Goal: Information Seeking & Learning: Learn about a topic

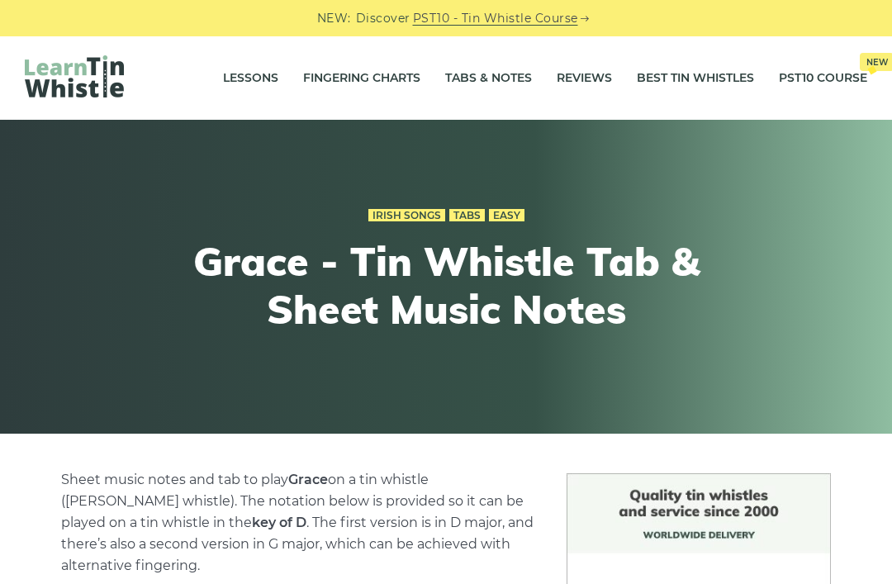
click at [483, 80] on link "Tabs & Notes" at bounding box center [488, 78] width 87 height 41
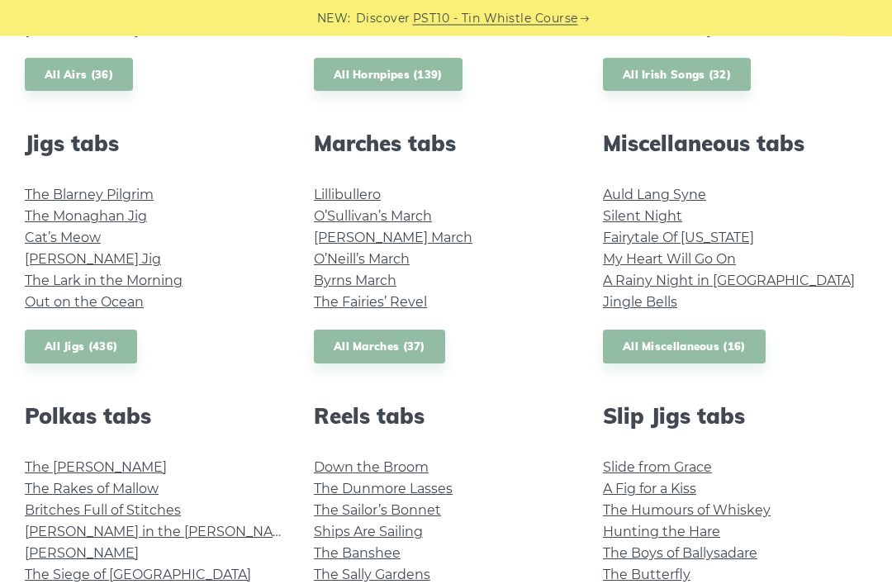
scroll to position [853, 0]
click at [633, 340] on link "All Miscellaneous (16)" at bounding box center [684, 347] width 163 height 34
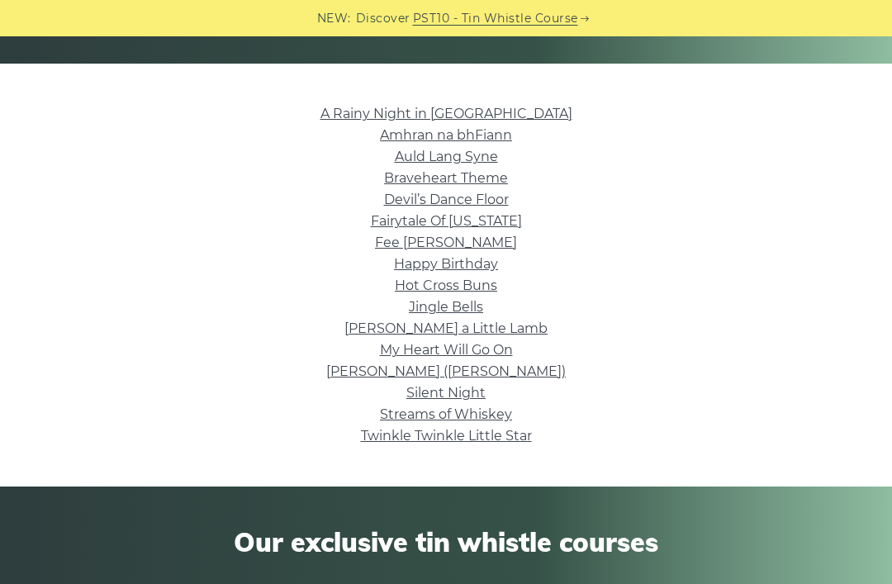
scroll to position [368, 0]
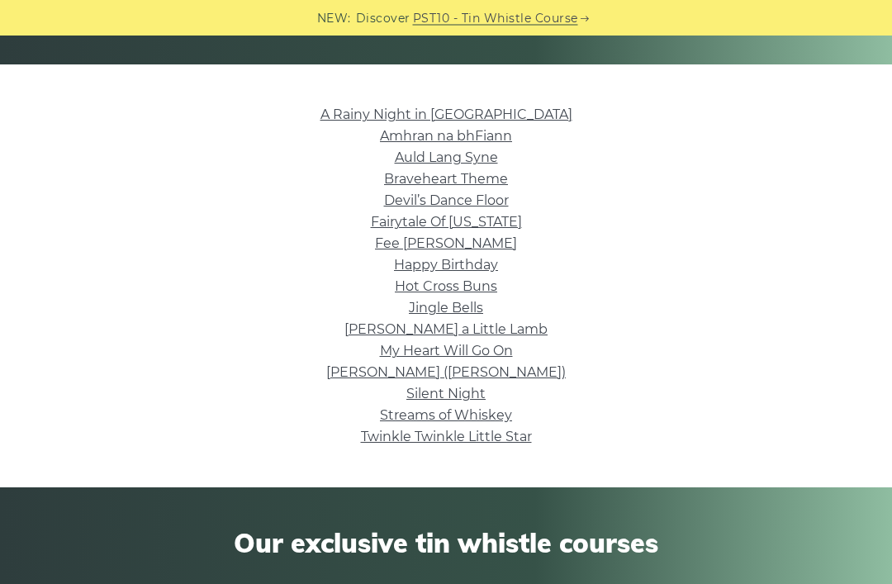
click at [391, 225] on link "Fairytale Of [US_STATE]" at bounding box center [446, 223] width 151 height 16
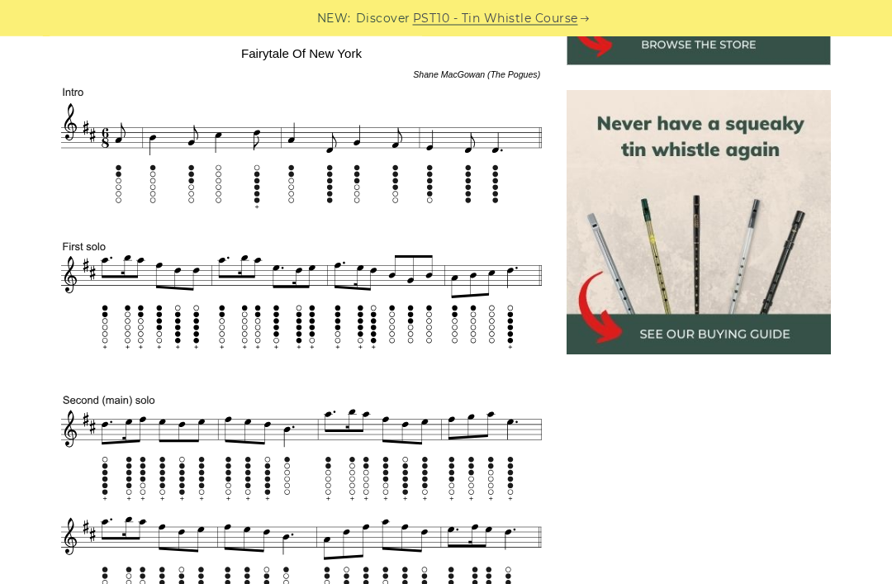
scroll to position [675, 0]
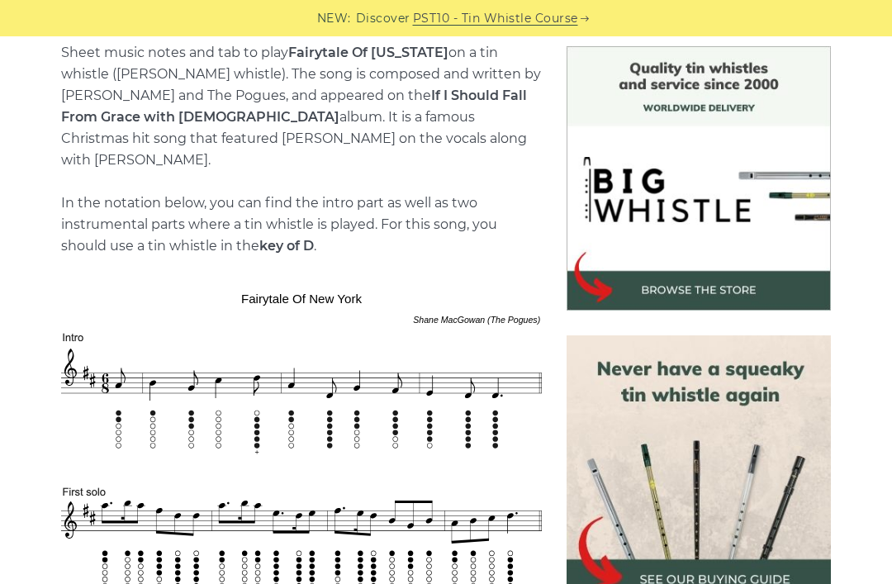
scroll to position [427, 0]
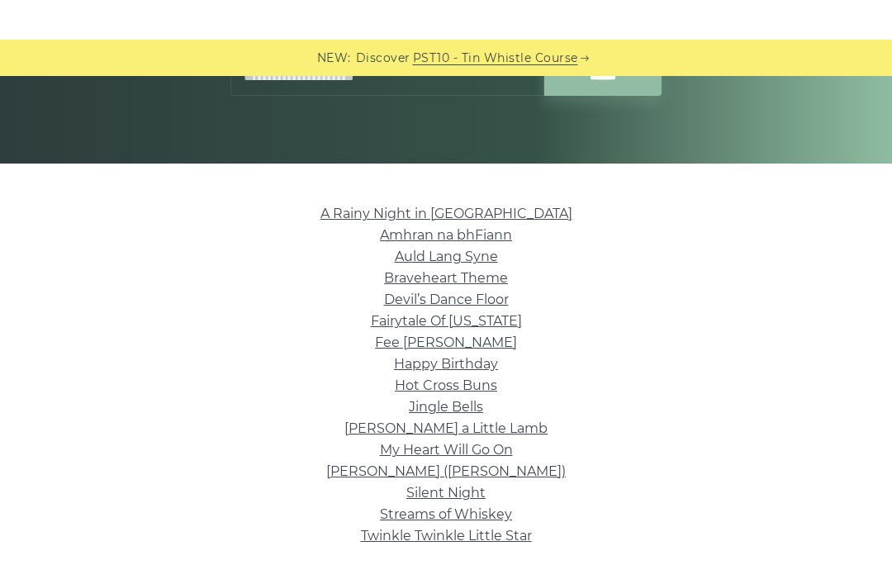
scroll to position [266, 0]
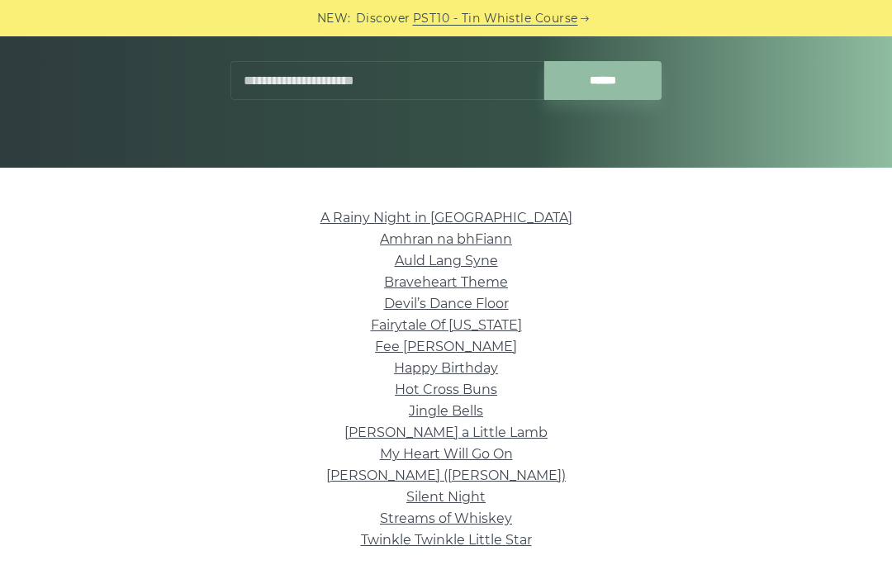
click at [435, 496] on link "Silent Night" at bounding box center [445, 497] width 79 height 16
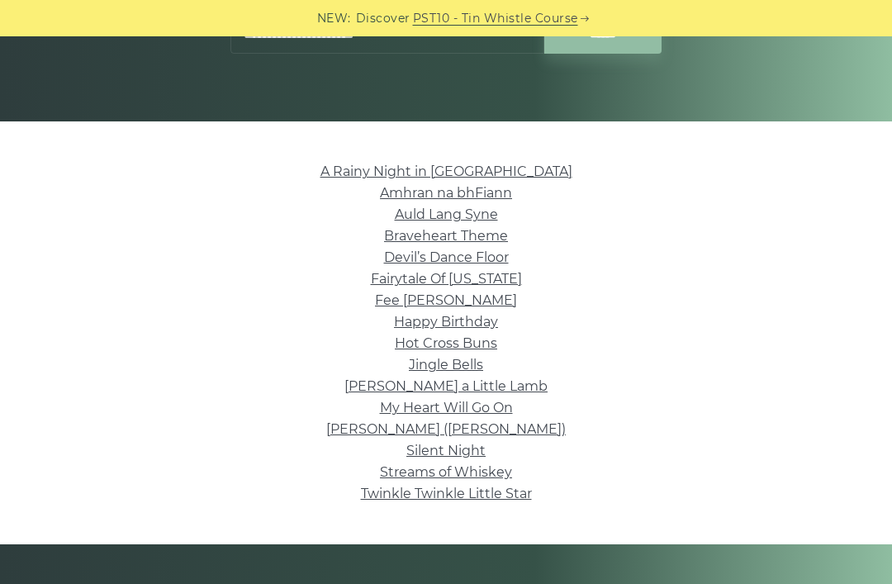
scroll to position [308, 0]
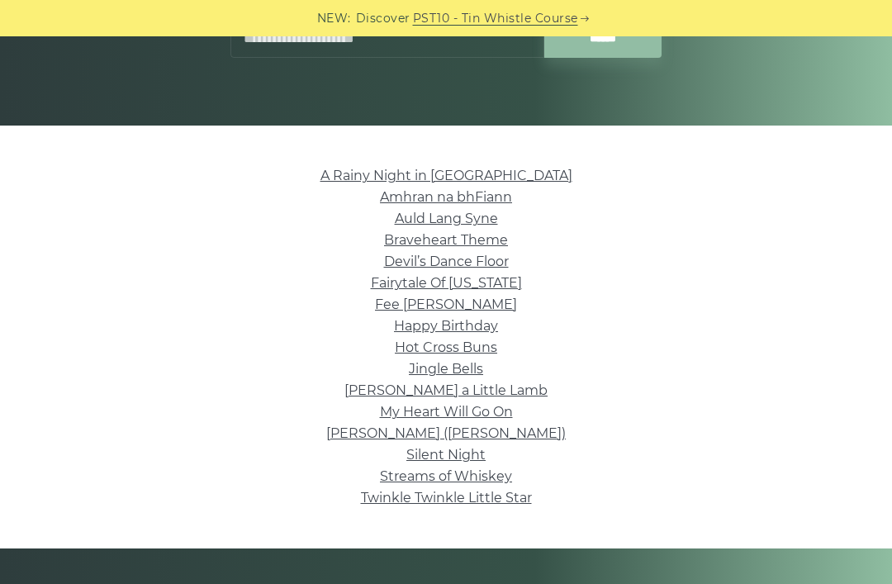
click at [432, 364] on link "Jingle Bells" at bounding box center [446, 369] width 74 height 16
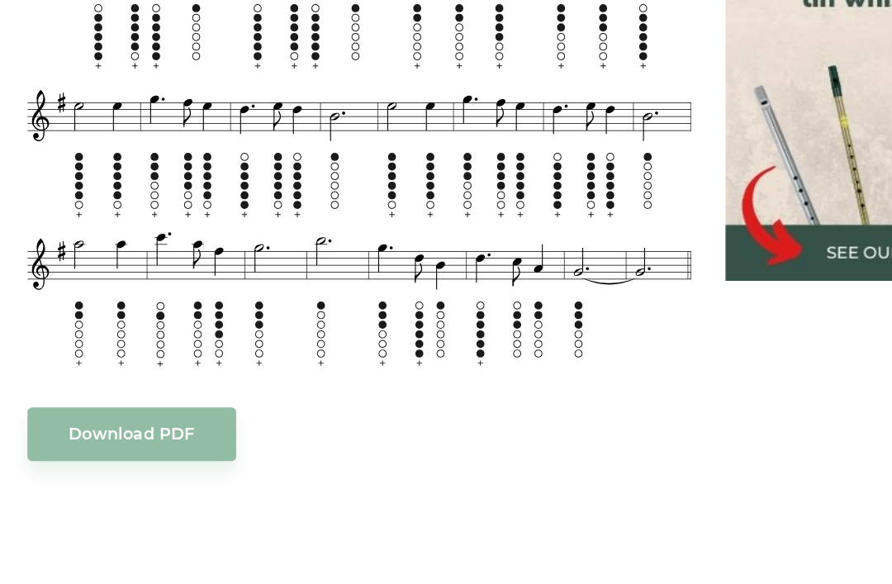
scroll to position [987, 0]
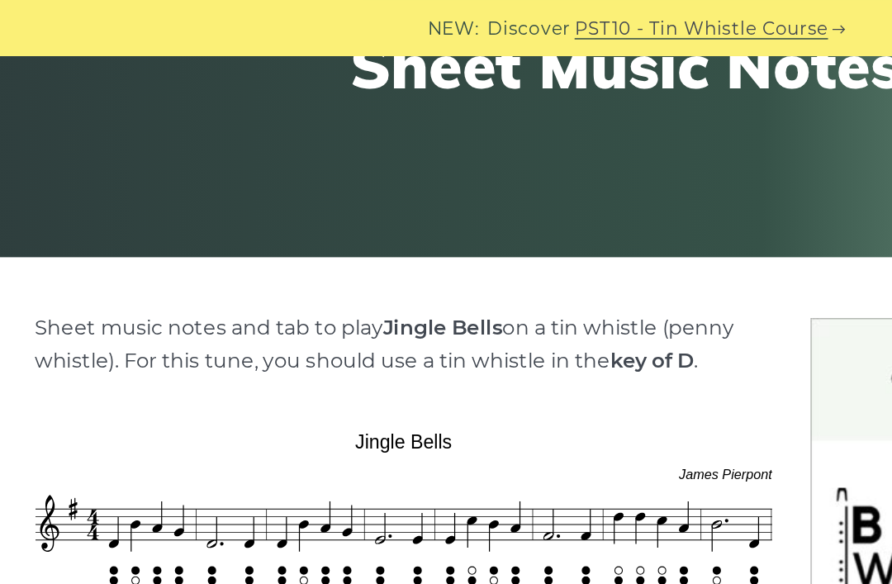
scroll to position [264, 0]
